Goal: Transaction & Acquisition: Purchase product/service

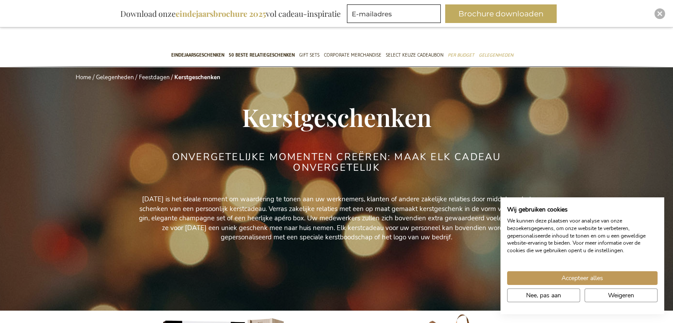
scroll to position [221, 0]
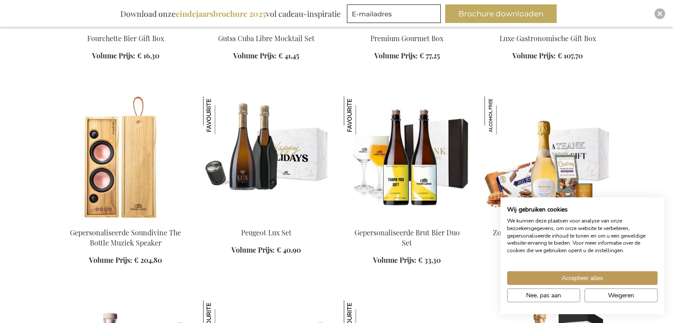
scroll to position [2478, 0]
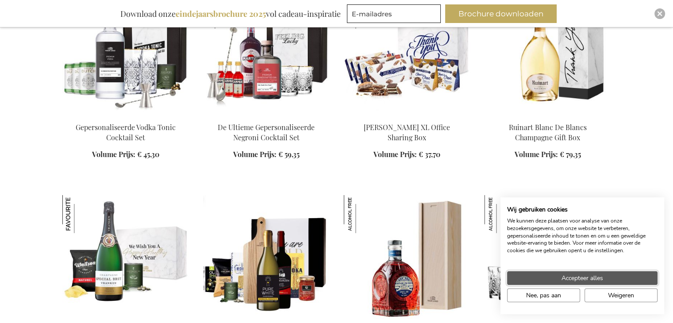
click at [557, 276] on button "Accepteer alles" at bounding box center [582, 278] width 150 height 14
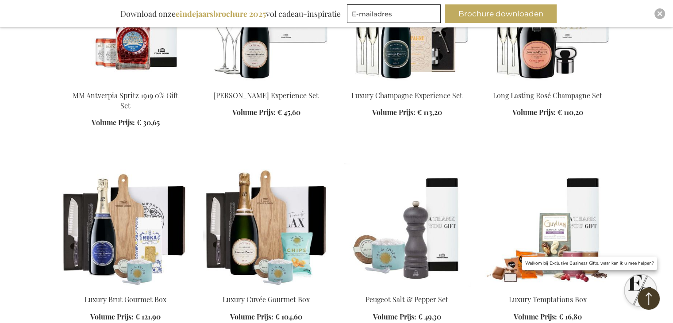
scroll to position [3097, 0]
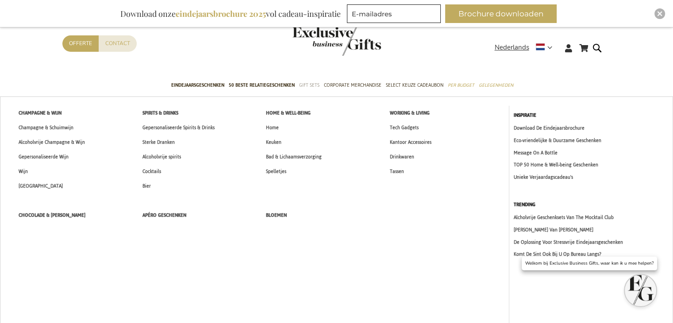
click at [311, 84] on span "Gift Sets" at bounding box center [309, 85] width 20 height 9
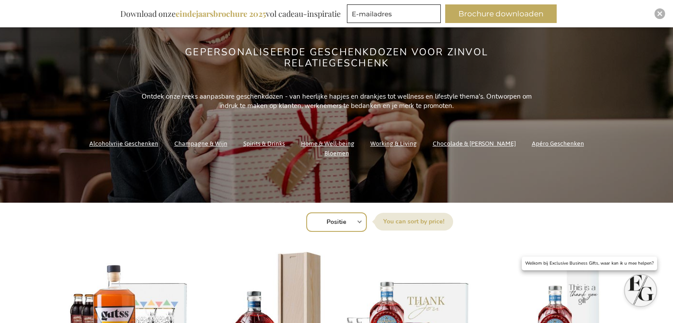
scroll to position [221, 0]
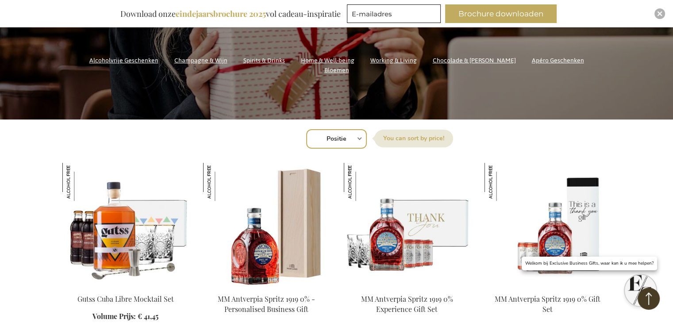
click at [534, 66] on link "Apéro Geschenken" at bounding box center [558, 60] width 52 height 12
